Goal: Task Accomplishment & Management: Manage account settings

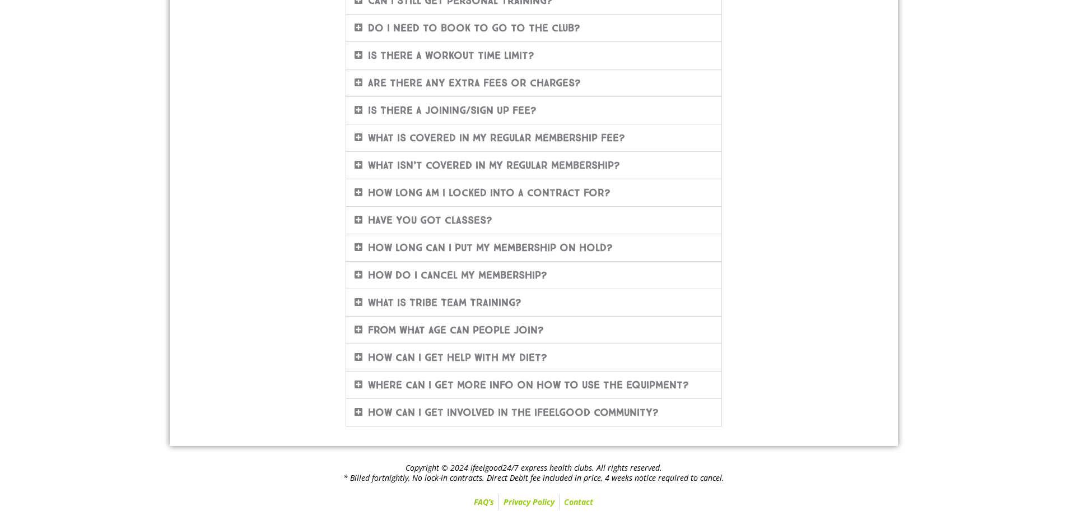
scroll to position [332, 0]
click at [554, 275] on div "How do I cancel my membership?" at bounding box center [533, 274] width 375 height 27
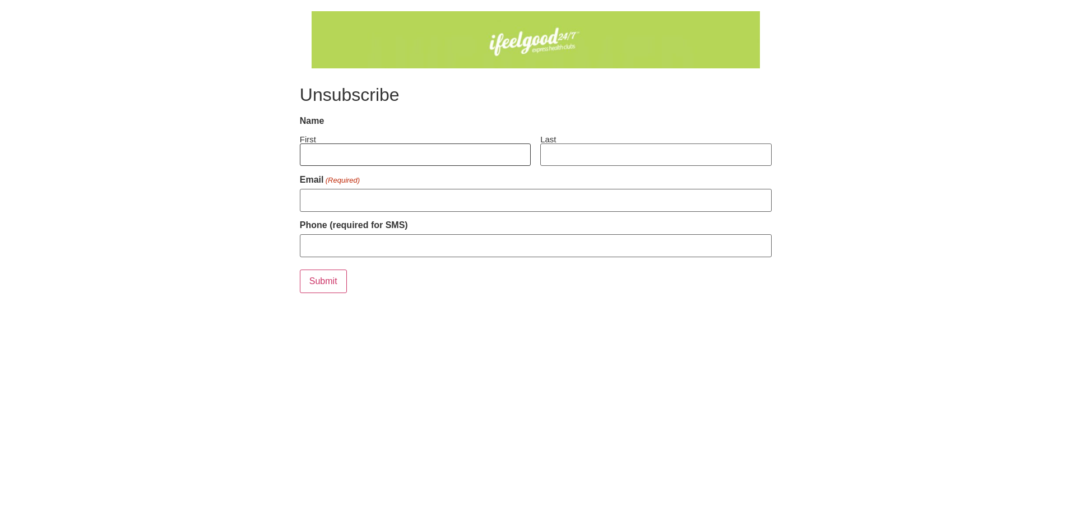
click at [403, 155] on input "First" at bounding box center [415, 154] width 231 height 23
click at [384, 120] on fieldset "Name First Last" at bounding box center [536, 140] width 472 height 52
click at [366, 152] on input "First" at bounding box center [415, 154] width 231 height 23
click at [417, 139] on label "First" at bounding box center [415, 137] width 231 height 11
click at [417, 143] on input "First" at bounding box center [415, 154] width 231 height 23
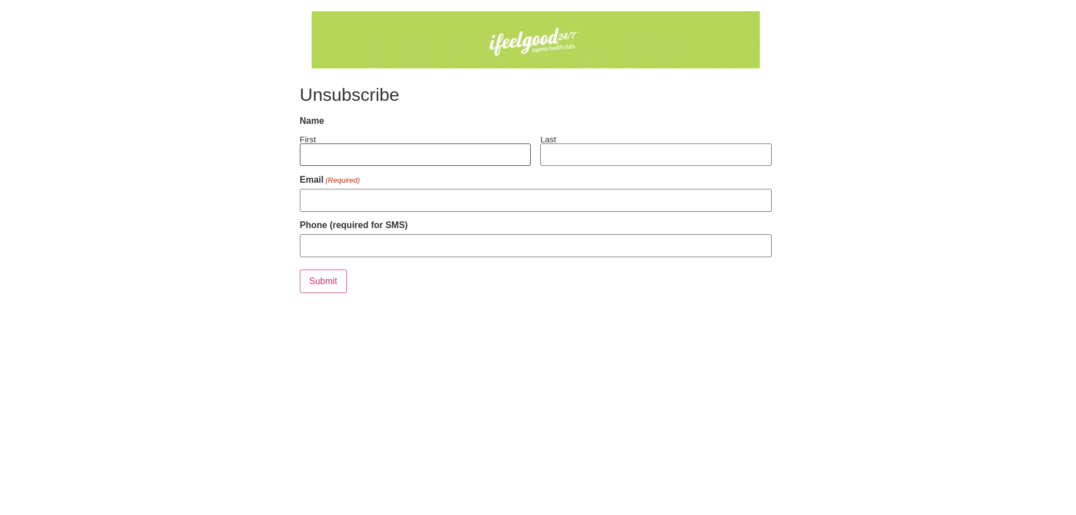
click at [410, 152] on input "First" at bounding box center [415, 154] width 231 height 23
type input "Hyesong"
type input "[PERSON_NAME]"
type input "[EMAIL_ADDRESS][DOMAIN_NAME]"
type input "0424093361"
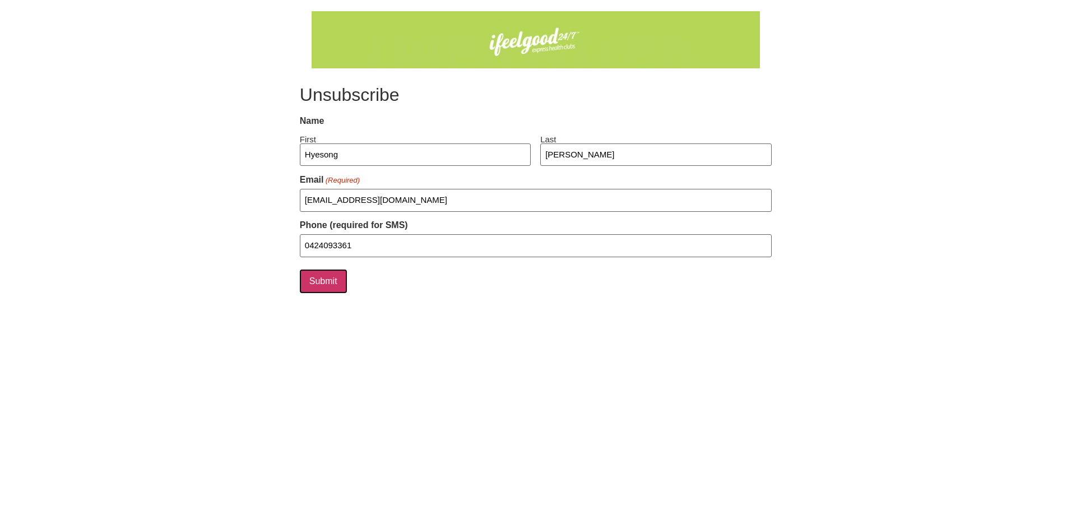
click at [332, 283] on input "Submit" at bounding box center [323, 282] width 47 height 24
